Goal: Task Accomplishment & Management: Use online tool/utility

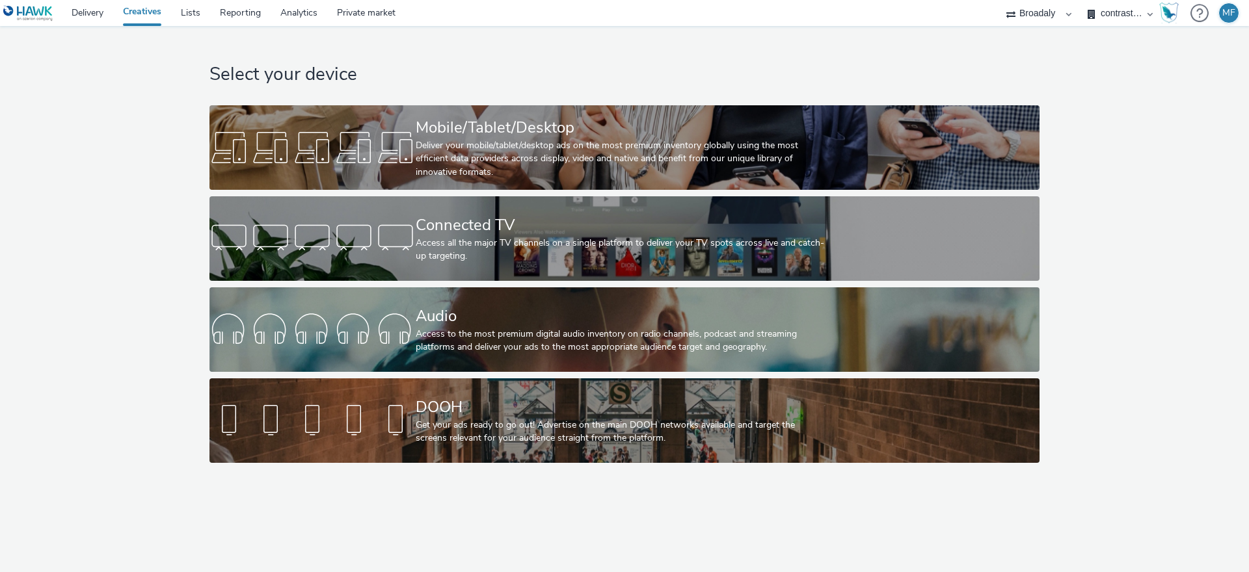
select select "aa2d3f22-8cd3-452c-915a-90da4c6ce460"
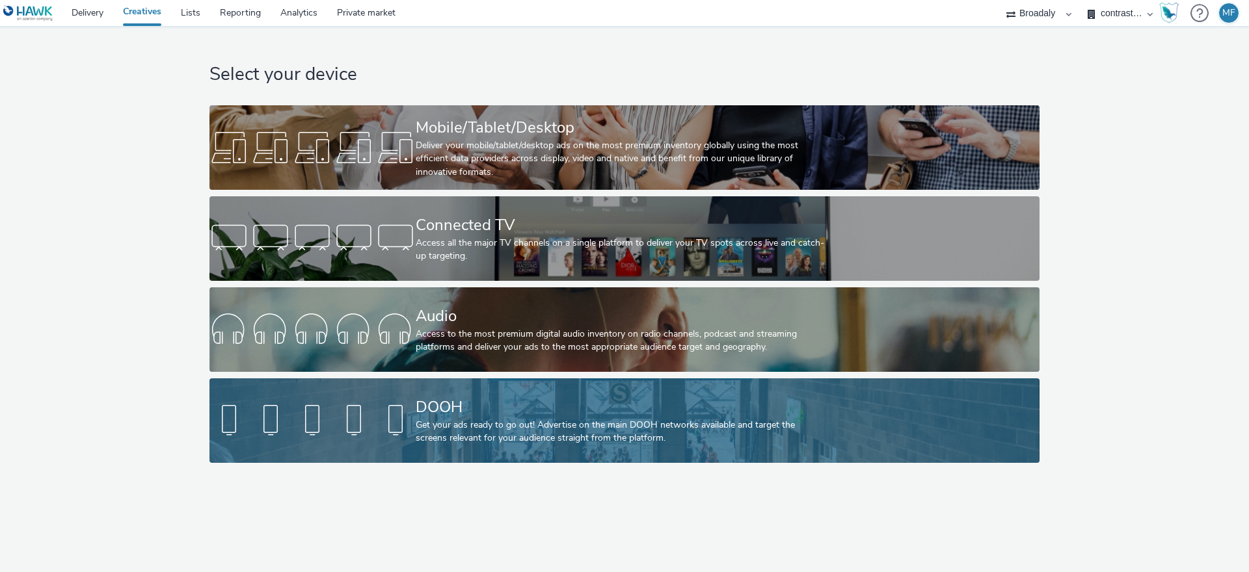
click at [389, 429] on div at bounding box center [312, 421] width 206 height 42
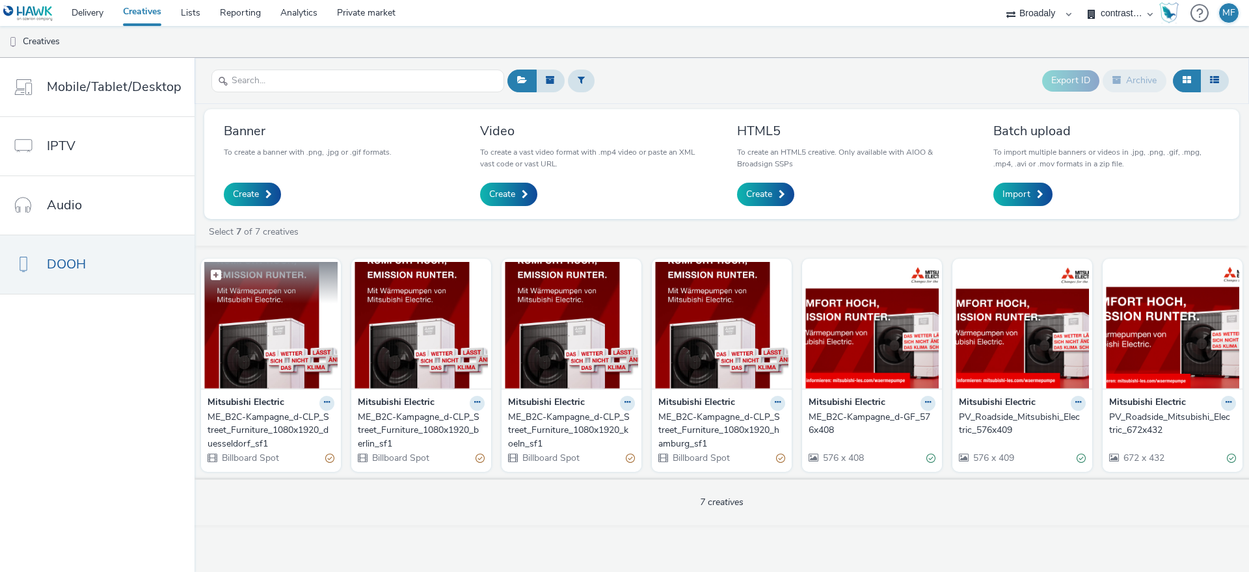
click at [292, 325] on img at bounding box center [270, 325] width 133 height 127
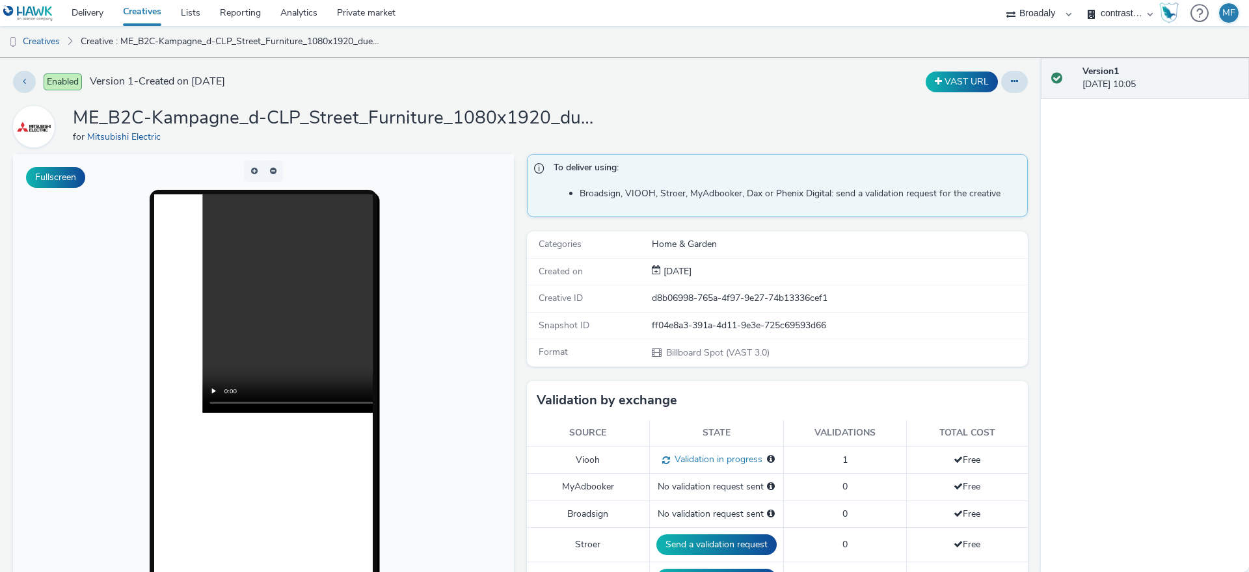
click at [722, 301] on div "d8b06998-765a-4f97-9e27-74b13336cef1" at bounding box center [839, 298] width 375 height 13
copy div "d8b06998-765a-4f97-9e27-74b13336cef1"
click at [21, 76] on button at bounding box center [24, 82] width 23 height 22
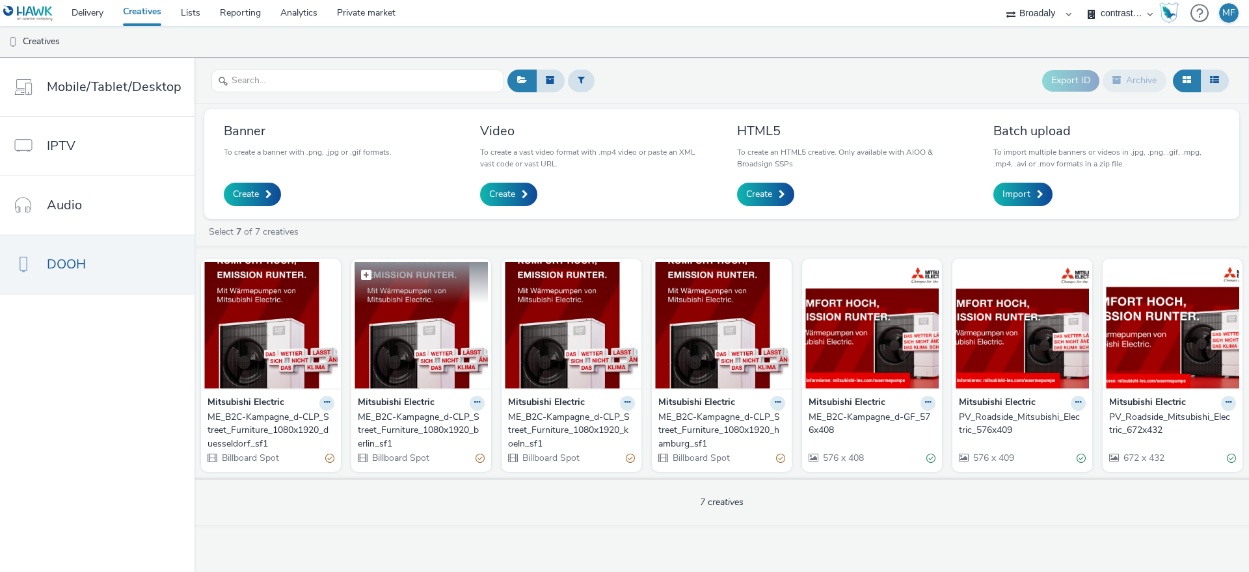
click at [423, 317] on img at bounding box center [421, 325] width 133 height 127
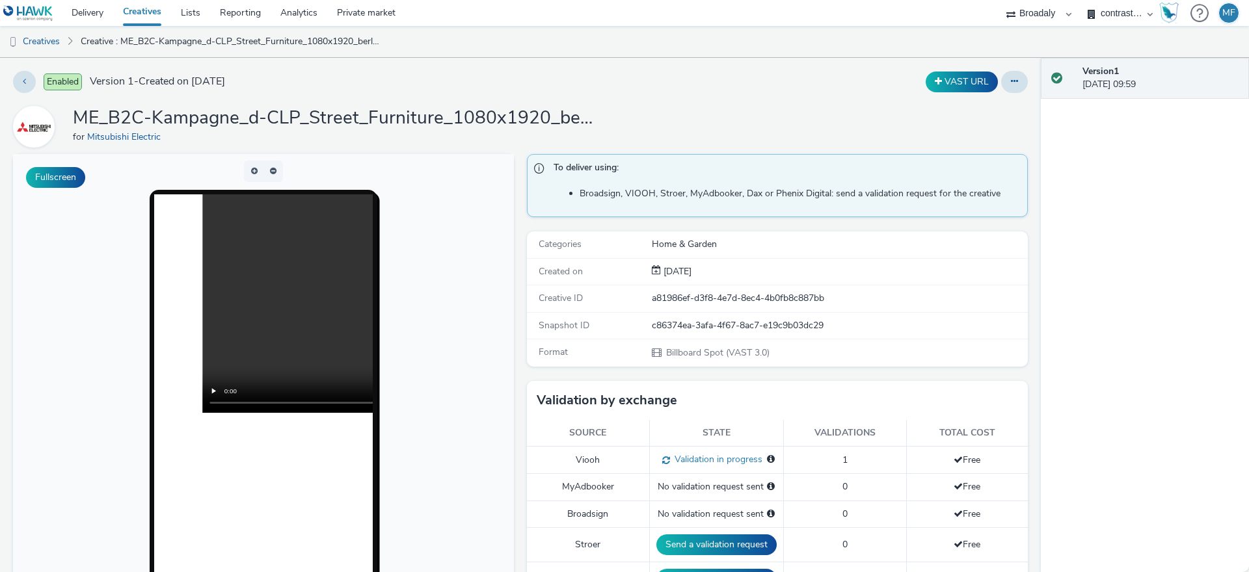
click at [716, 293] on div "a81986ef-d3f8-4e7d-8ec4-4b0fb8c887bb" at bounding box center [839, 298] width 375 height 13
copy div "a81986ef-d3f8-4e7d-8ec4-4b0fb8c887bb"
drag, startPoint x: 31, startPoint y: 93, endPoint x: 28, endPoint y: 85, distance: 9.1
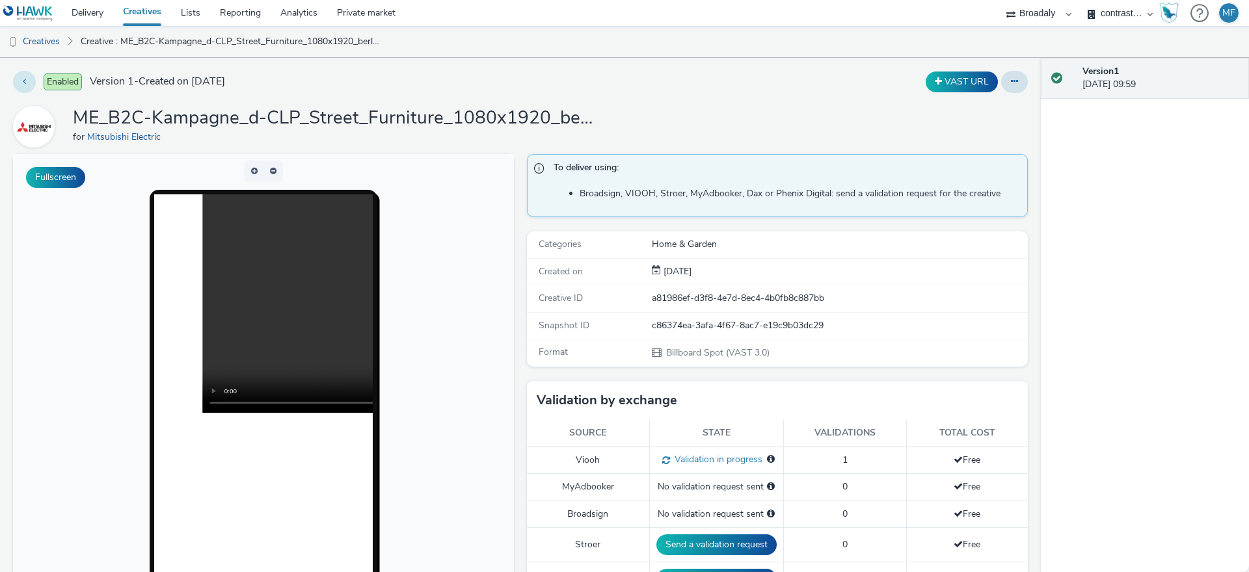
click at [28, 85] on div "Enabled Version 1 - Created on [DATE]" at bounding box center [317, 82] width 609 height 22
click at [28, 85] on button at bounding box center [24, 82] width 23 height 22
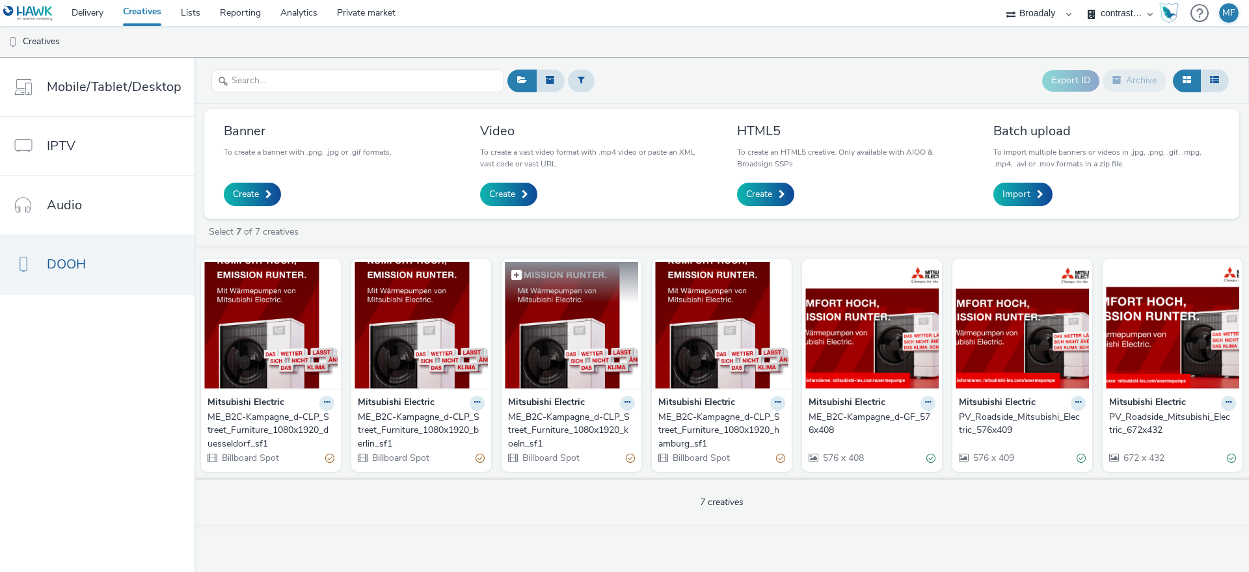
click at [586, 305] on img at bounding box center [571, 325] width 133 height 127
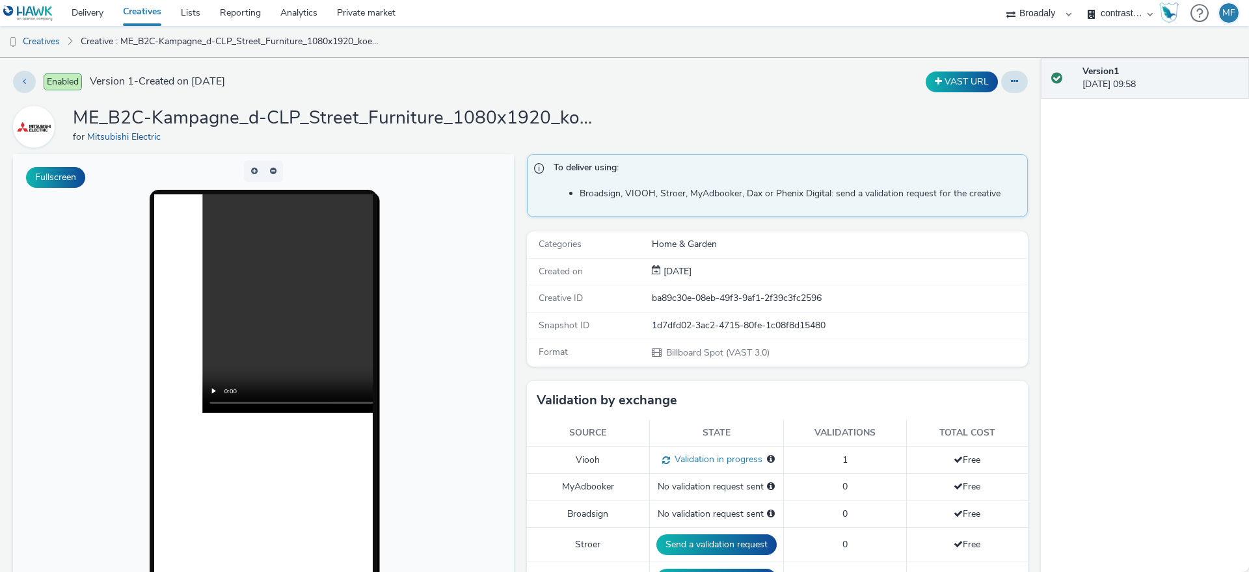
click at [693, 288] on div "Creative ID ba89c30e-08eb-49f3-9af1-2f39c3fc2596" at bounding box center [777, 299] width 501 height 27
click at [695, 298] on div "ba89c30e-08eb-49f3-9af1-2f39c3fc2596" at bounding box center [839, 298] width 375 height 13
copy div "ba89c30e-08eb-49f3-9af1-2f39c3fc2596"
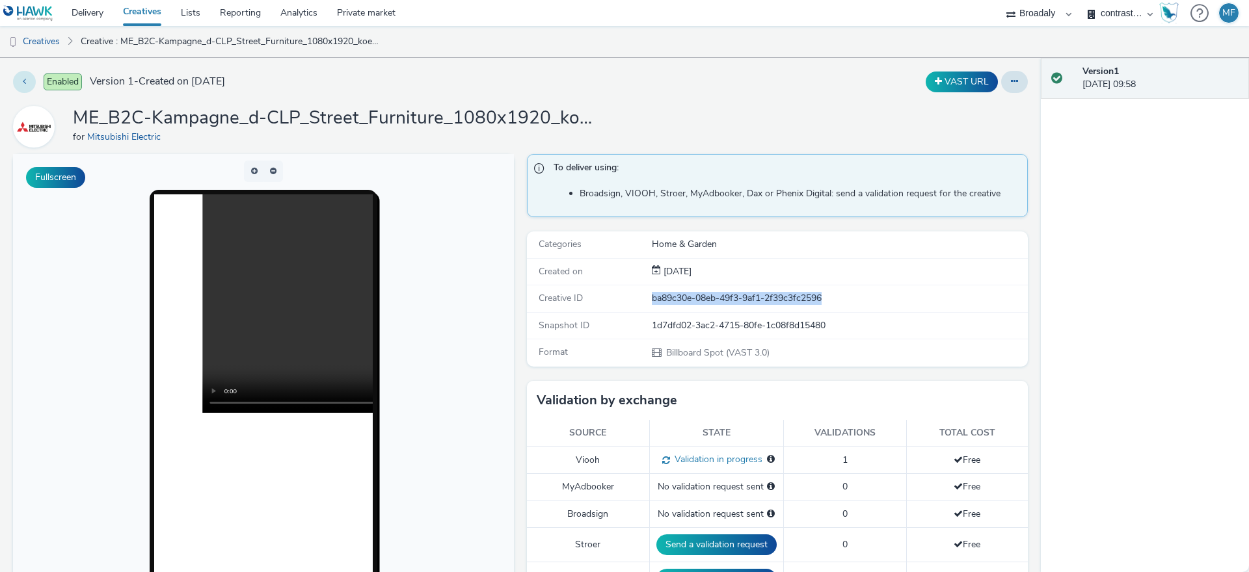
click at [30, 81] on button at bounding box center [24, 82] width 23 height 22
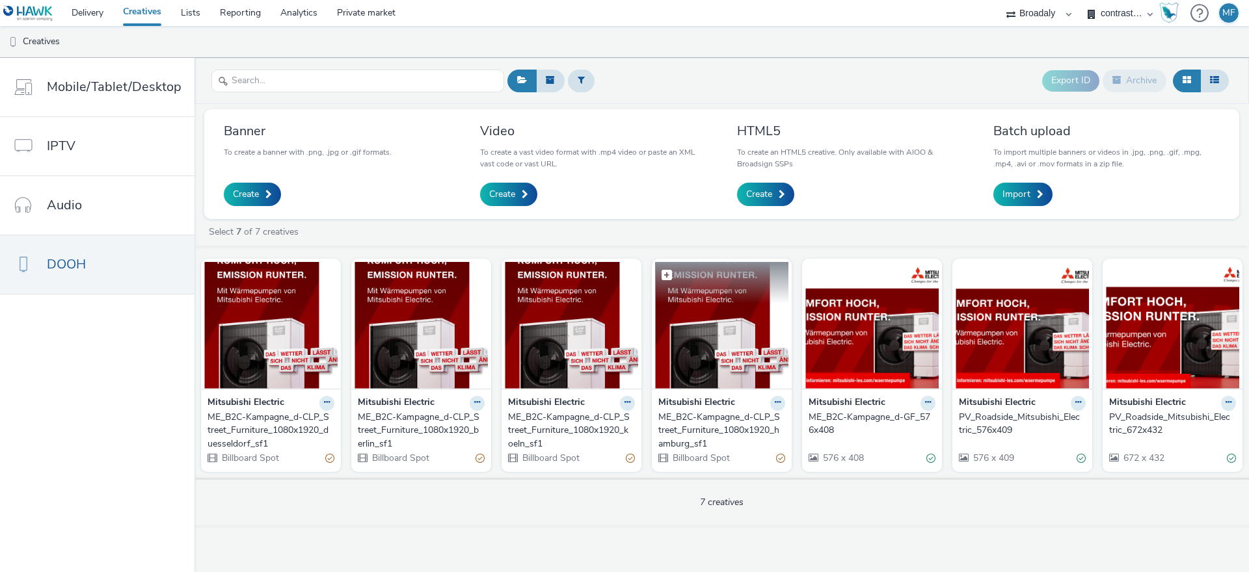
click at [777, 314] on img at bounding box center [721, 325] width 133 height 127
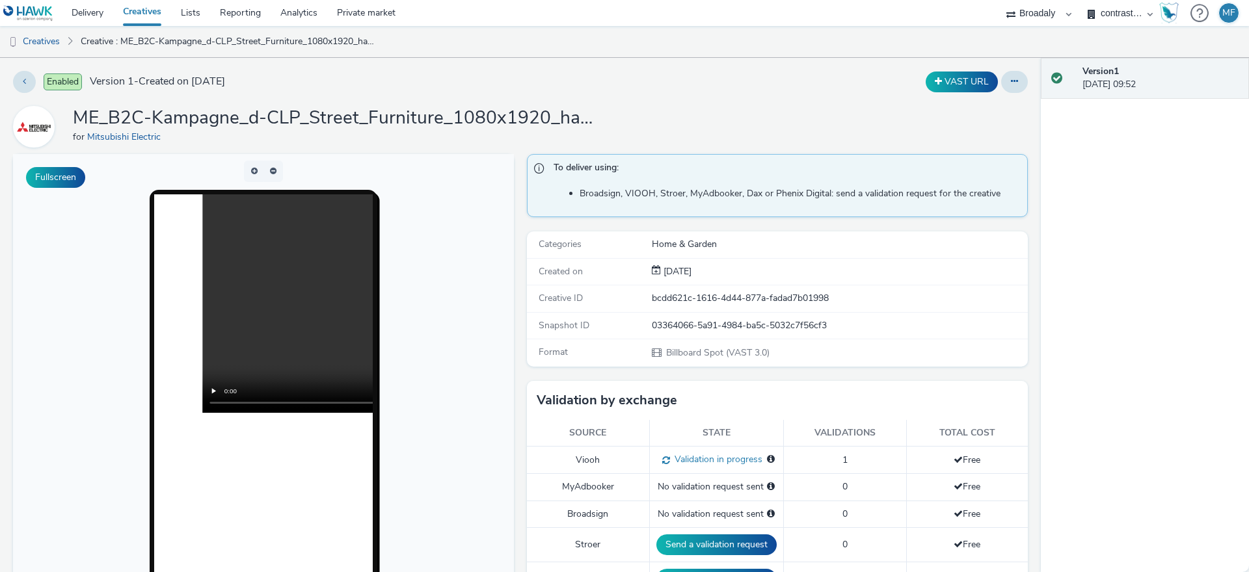
click at [788, 299] on div "bcdd621c-1616-4d44-877a-fadad7b01998" at bounding box center [839, 298] width 375 height 13
copy div "bcdd621c-1616-4d44-877a-fadad7b01998"
click at [92, 15] on link "Delivery" at bounding box center [87, 13] width 51 height 26
